Goal: Navigation & Orientation: Find specific page/section

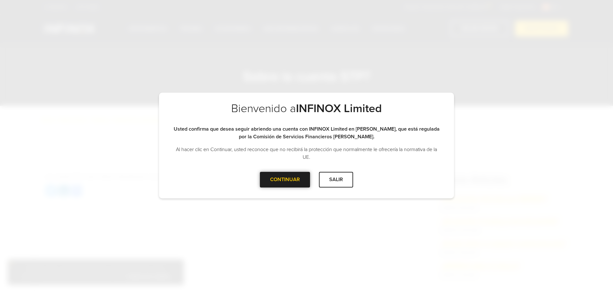
click at [285, 179] on div at bounding box center [285, 179] width 0 height 0
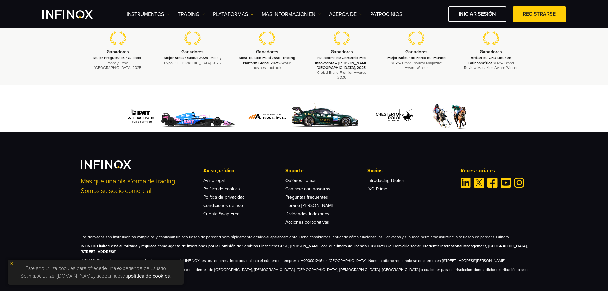
scroll to position [293, 0]
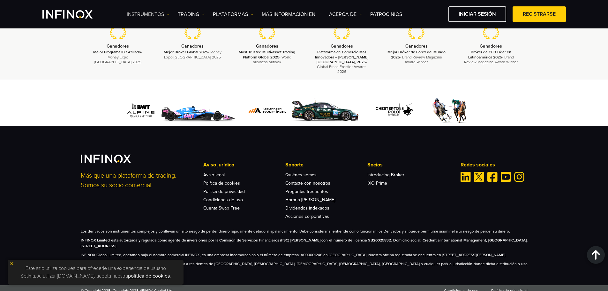
click at [166, 15] on link "Instrumentos" at bounding box center [148, 15] width 43 height 8
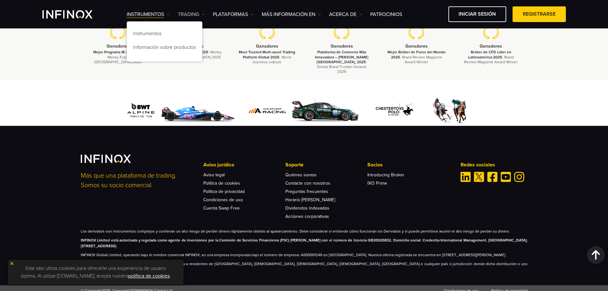
click at [198, 15] on link "TRADING" at bounding box center [191, 15] width 27 height 8
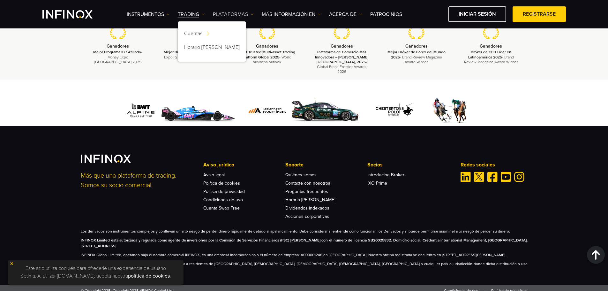
click at [247, 13] on link "PLATAFORMAS" at bounding box center [233, 15] width 41 height 8
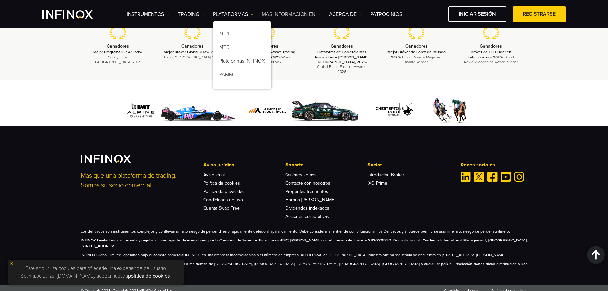
click at [308, 13] on link "Más información en" at bounding box center [291, 15] width 59 height 8
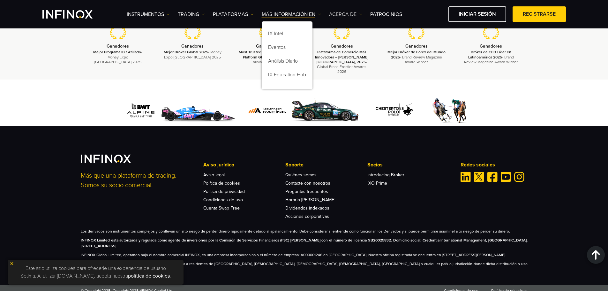
click at [358, 13] on link "ACERCA DE" at bounding box center [345, 15] width 33 height 8
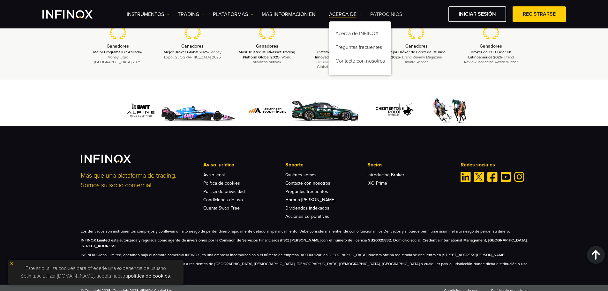
click at [399, 17] on link "Patrocinios" at bounding box center [386, 15] width 32 height 8
